Goal: Task Accomplishment & Management: Manage account settings

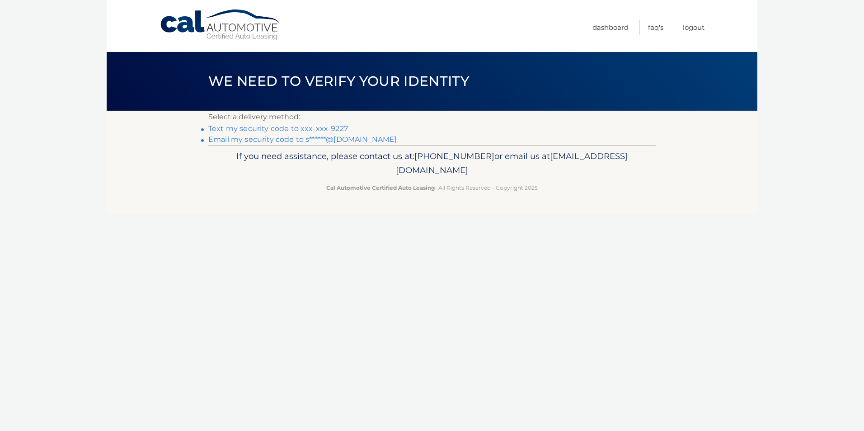
click at [293, 129] on link "Text my security code to xxx-xxx-9227" at bounding box center [278, 128] width 140 height 9
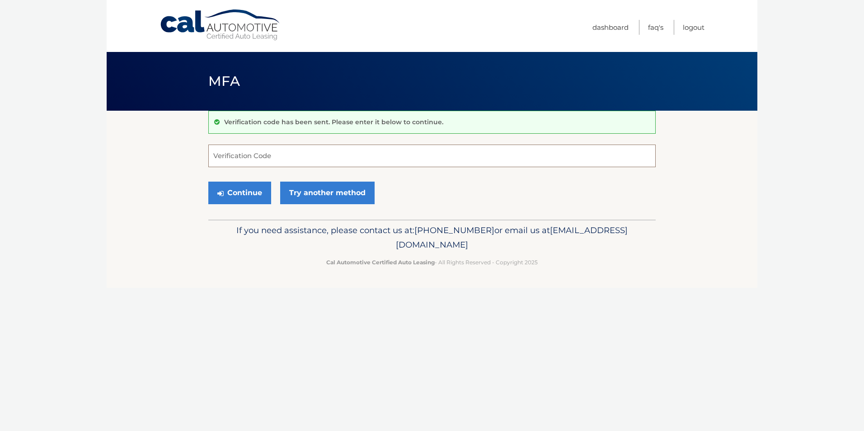
click at [287, 150] on input "Verification Code" at bounding box center [431, 156] width 447 height 23
type input "986174"
click at [234, 192] on button "Continue" at bounding box center [239, 193] width 63 height 23
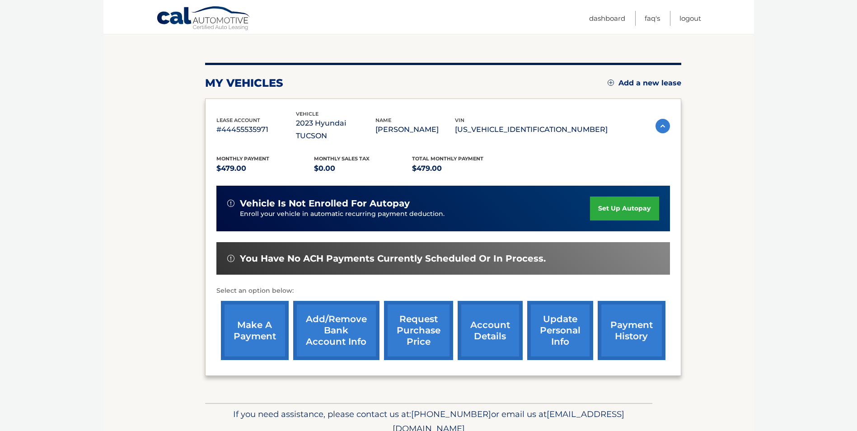
scroll to position [117, 0]
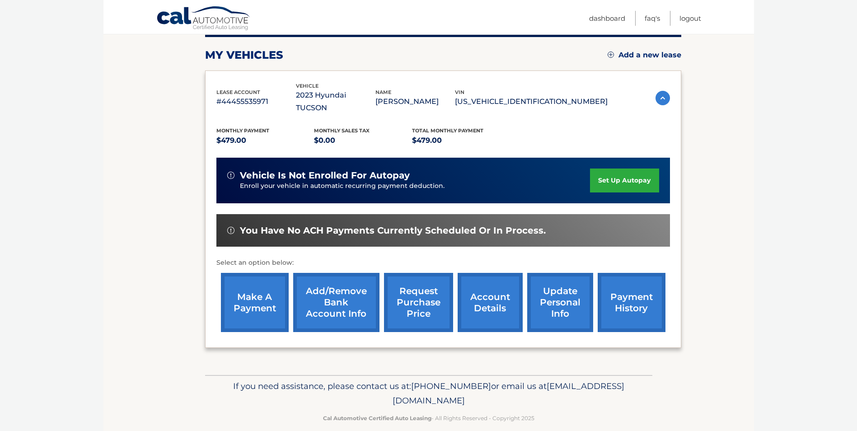
click at [333, 296] on link "Add/Remove bank account info" at bounding box center [336, 302] width 86 height 59
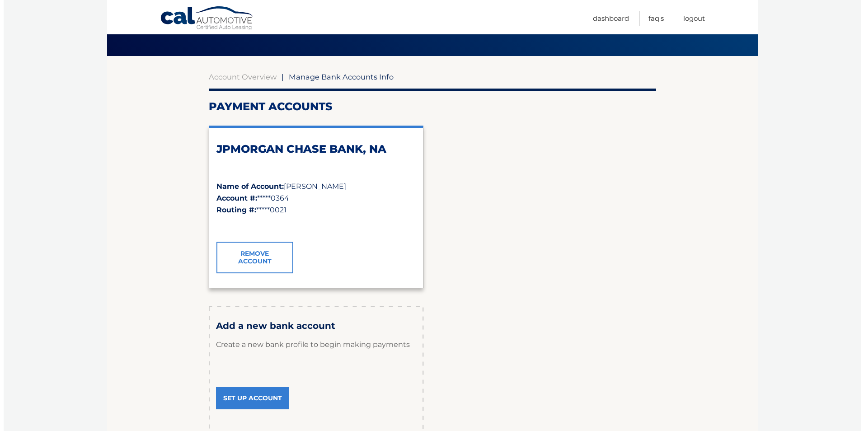
scroll to position [90, 0]
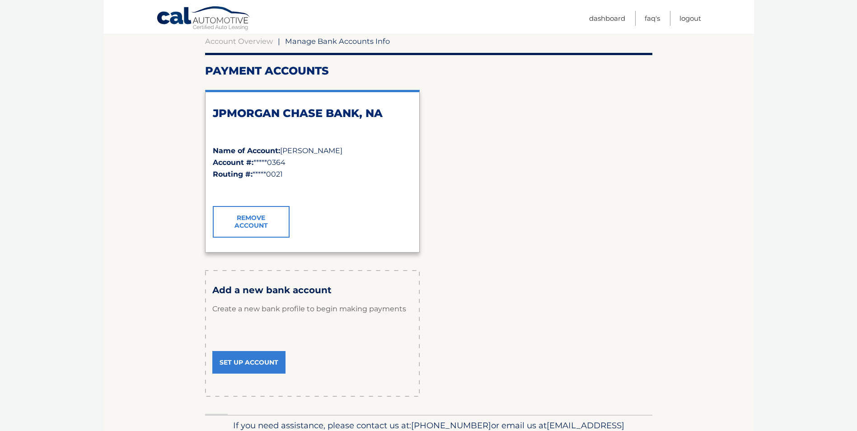
click at [243, 229] on link "Remove Account" at bounding box center [251, 222] width 77 height 32
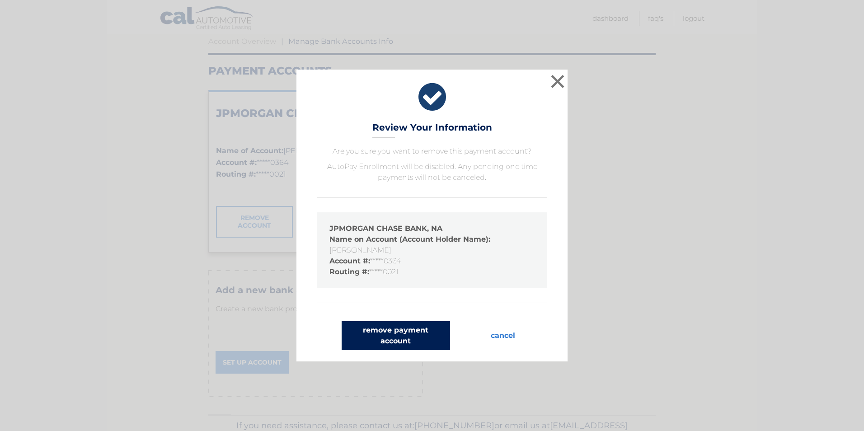
click at [384, 336] on button "remove payment account" at bounding box center [396, 335] width 108 height 29
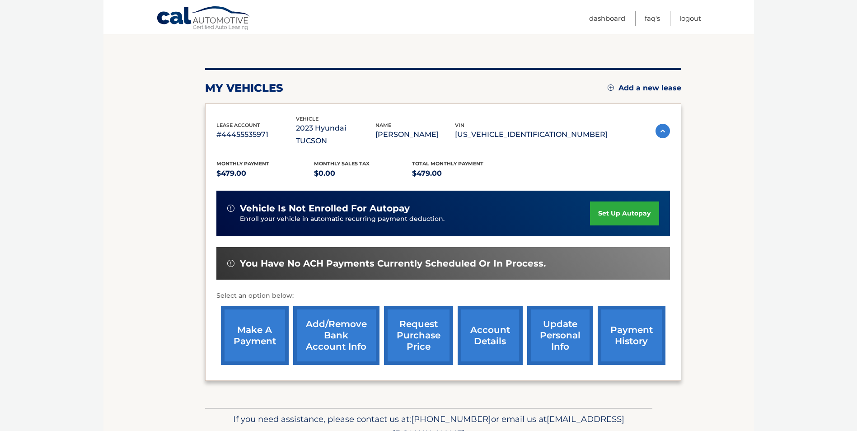
scroll to position [90, 0]
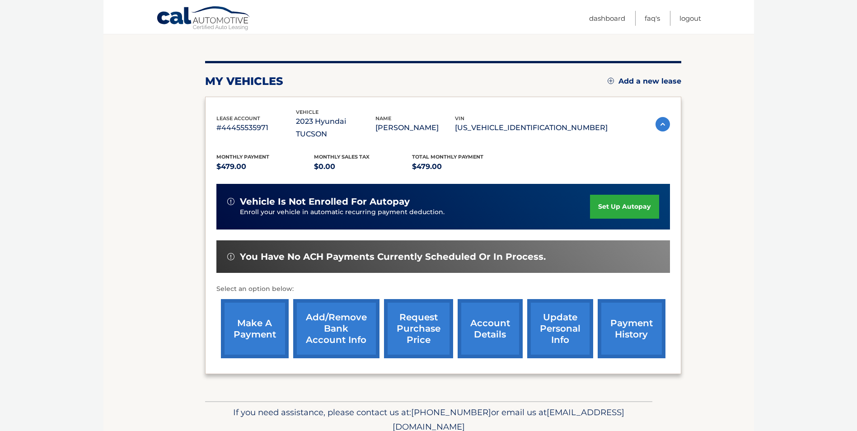
click at [260, 323] on link "make a payment" at bounding box center [255, 328] width 68 height 59
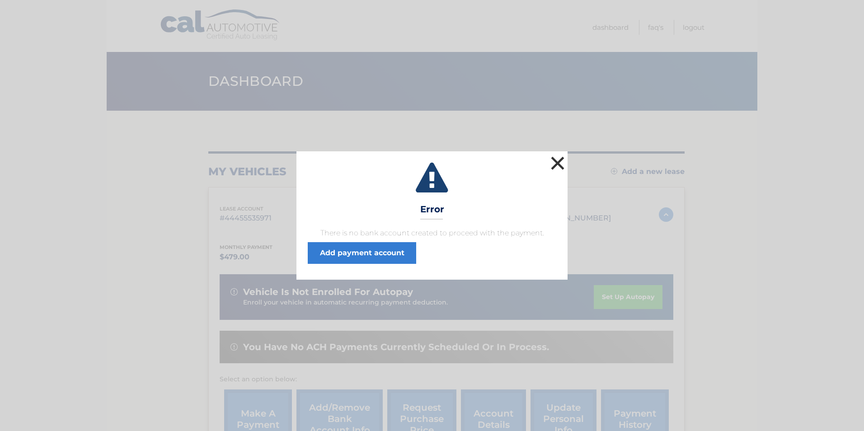
click at [555, 160] on button "×" at bounding box center [558, 163] width 18 height 18
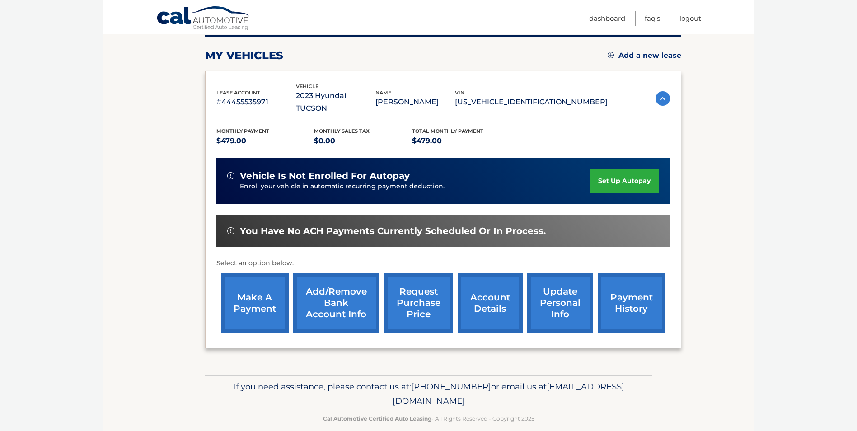
scroll to position [117, 0]
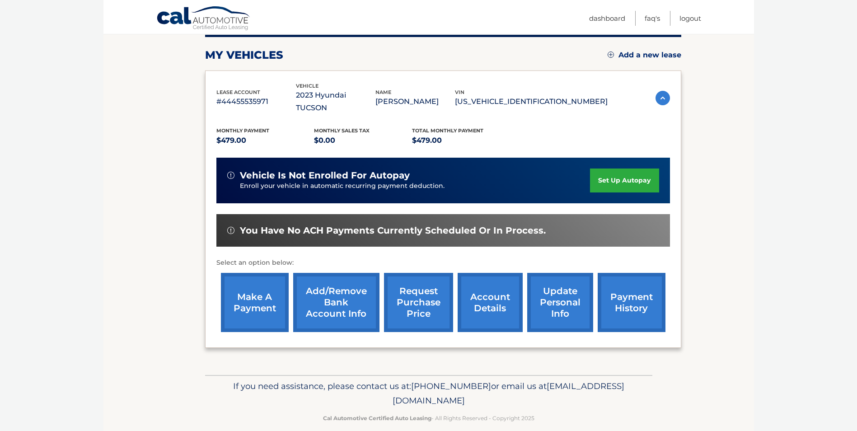
click at [490, 308] on link "account details" at bounding box center [490, 302] width 65 height 59
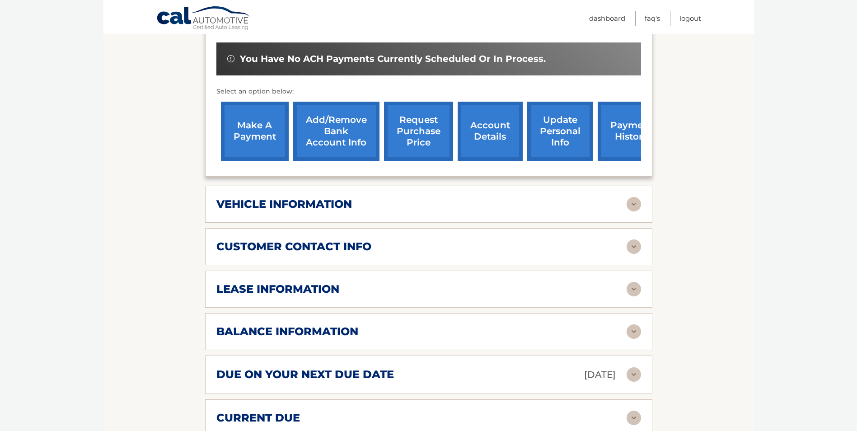
scroll to position [316, 0]
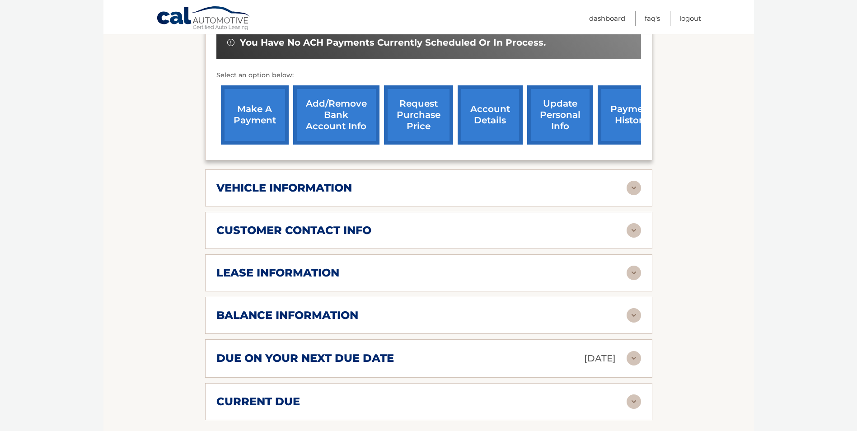
click at [635, 266] on img at bounding box center [634, 273] width 14 height 14
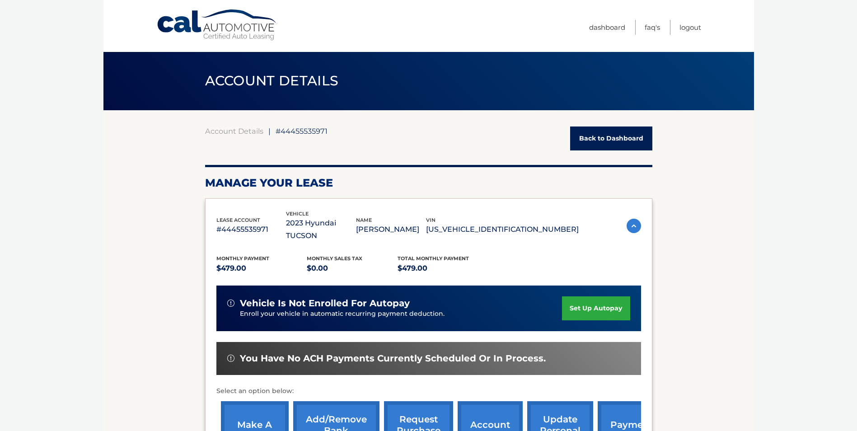
scroll to position [0, 0]
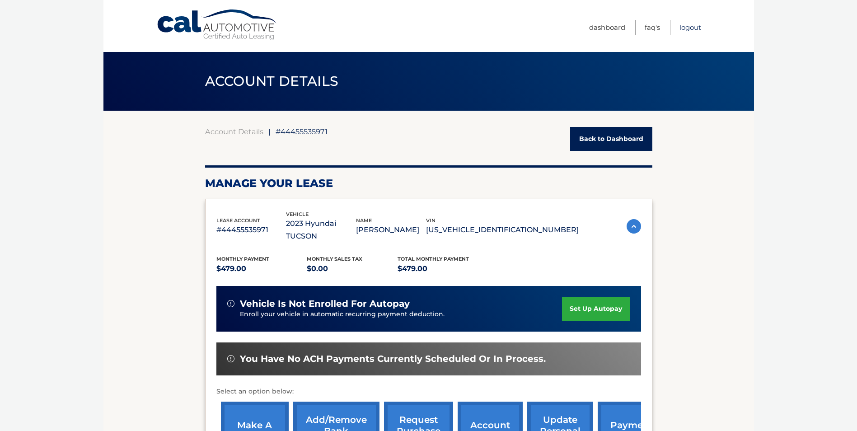
click at [685, 28] on link "Logout" at bounding box center [691, 27] width 22 height 15
